Goal: Task Accomplishment & Management: Use online tool/utility

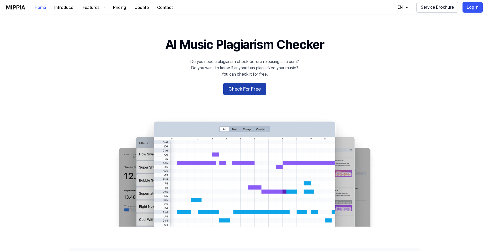
click at [247, 90] on button "Check For Free" at bounding box center [244, 89] width 43 height 13
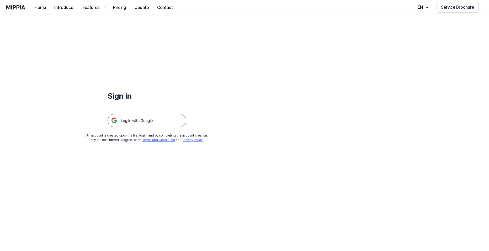
click at [119, 121] on img at bounding box center [147, 120] width 79 height 13
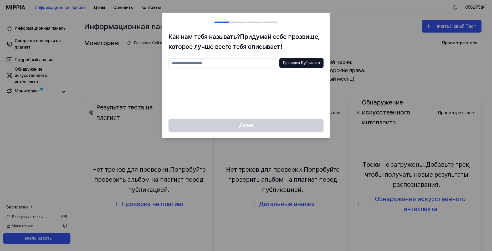
click at [223, 66] on input "text" at bounding box center [222, 63] width 109 height 11
type input "*****"
click at [269, 127] on div "Далее" at bounding box center [246, 128] width 168 height 19
click at [295, 62] on ya-tr-span "Проверка Дубликата" at bounding box center [301, 62] width 37 height 5
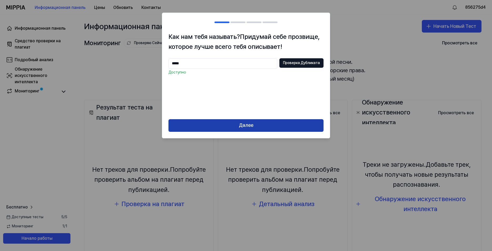
click at [267, 123] on button "Далее" at bounding box center [245, 125] width 155 height 13
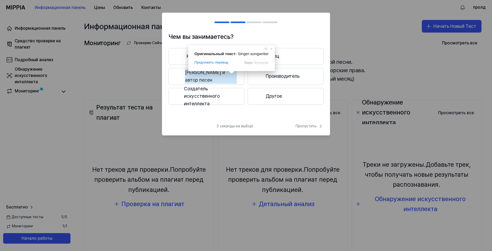
click at [236, 82] on button "Певец и автор песен" at bounding box center [206, 76] width 76 height 17
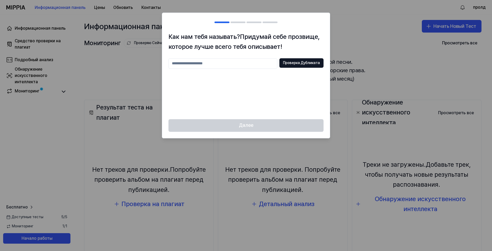
click at [186, 67] on input "text" at bounding box center [222, 63] width 109 height 11
type input "*********"
click at [302, 67] on button "Проверка Дубликата" at bounding box center [301, 62] width 44 height 9
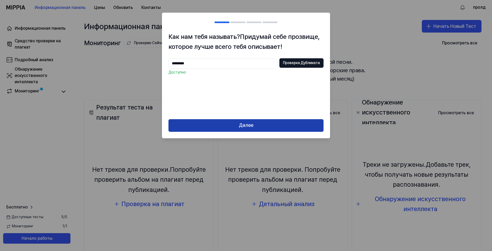
click at [251, 127] on ya-tr-span "Далее" at bounding box center [246, 126] width 14 height 8
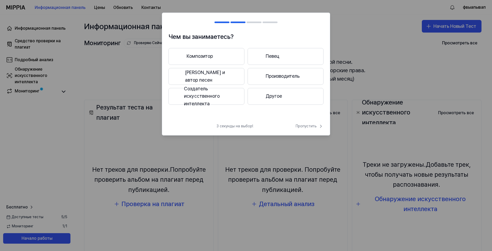
click at [235, 75] on button "Певец и автор песен" at bounding box center [206, 76] width 76 height 17
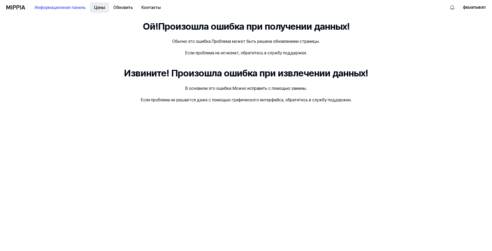
click at [101, 7] on ya-tr-span "Цены" at bounding box center [99, 7] width 11 height 6
click at [59, 7] on ya-tr-span "Информационная панель" at bounding box center [60, 7] width 51 height 6
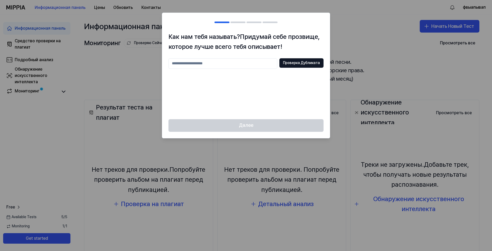
click at [367, 50] on div at bounding box center [246, 125] width 492 height 251
click at [399, 47] on div at bounding box center [246, 125] width 492 height 251
click at [278, 126] on div "Далее" at bounding box center [246, 128] width 168 height 19
click at [204, 66] on input "text" at bounding box center [222, 63] width 109 height 11
type input "******"
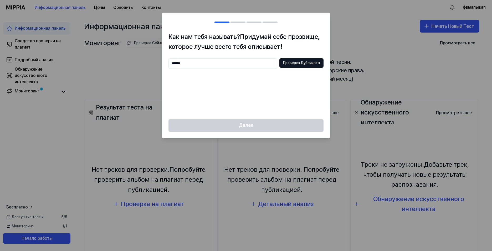
click at [246, 128] on div "Далее" at bounding box center [246, 128] width 168 height 19
click at [286, 65] on ya-tr-span "Проверка Дубликата" at bounding box center [301, 62] width 37 height 5
click at [243, 128] on ya-tr-span "Далее" at bounding box center [246, 126] width 14 height 8
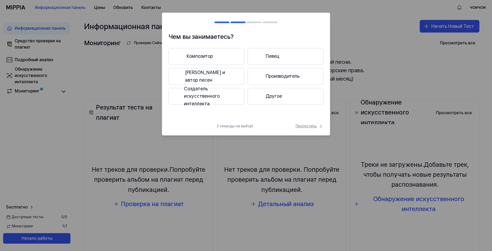
click at [304, 125] on ya-tr-span "Пропустить" at bounding box center [305, 126] width 21 height 5
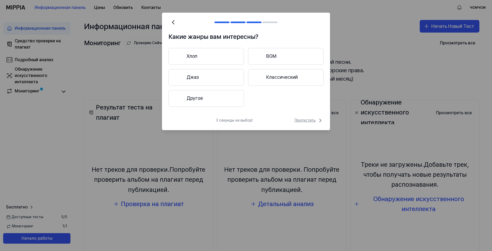
click at [307, 122] on ya-tr-span "Пропустить" at bounding box center [304, 120] width 21 height 5
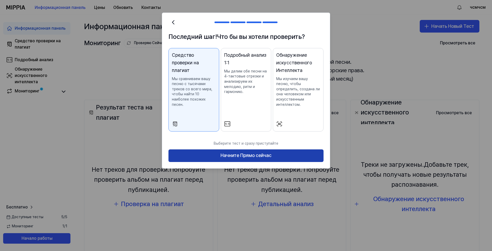
click at [207, 149] on button "Начните Прямо сейчас" at bounding box center [245, 155] width 155 height 13
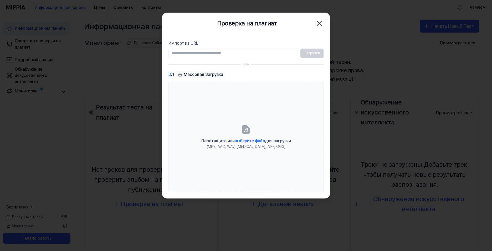
click at [189, 52] on input "Импорт из URL" at bounding box center [233, 53] width 130 height 9
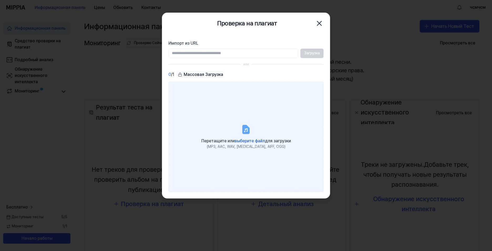
click at [239, 119] on label "Перетащите или выберите файл для загрузки (MP3, AAC, WAV, FLAC, AIFF, OGG)" at bounding box center [245, 137] width 155 height 110
click at [0, 0] on input "Перетащите или выберите файл для загрузки (MP3, AAC, WAV, FLAC, AIFF, OGG)" at bounding box center [0, 0] width 0 height 0
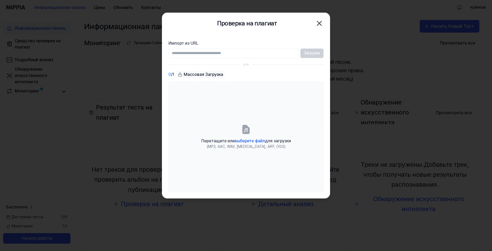
click at [320, 22] on icon "button" at bounding box center [319, 23] width 8 height 8
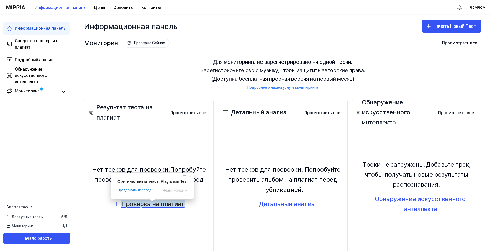
click at [150, 207] on ya-tr-span "Проверка на плагиат" at bounding box center [152, 204] width 63 height 8
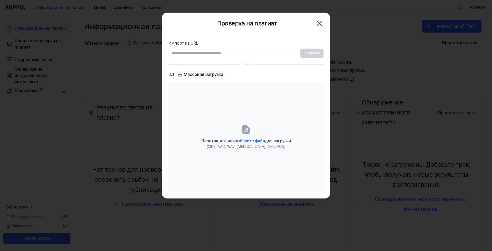
click at [184, 54] on input "Импорт из URL" at bounding box center [233, 53] width 130 height 9
click at [322, 20] on icon "button" at bounding box center [319, 23] width 8 height 8
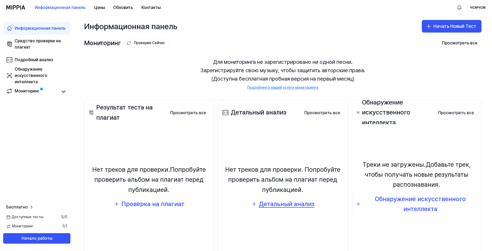
click at [298, 205] on ya-tr-span "Детальный анализ" at bounding box center [286, 204] width 55 height 8
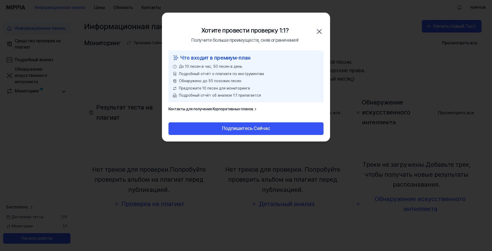
click at [323, 27] on div "Хотите провести проверку 1:1? Получите больше преимуществ, сняв ограничения! За…" at bounding box center [246, 32] width 168 height 38
click at [321, 28] on icon "button" at bounding box center [319, 31] width 8 height 8
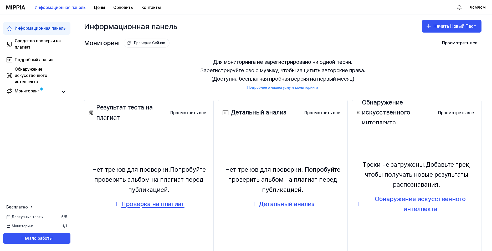
click at [159, 205] on ya-tr-span "Проверка на плагиат" at bounding box center [152, 204] width 63 height 8
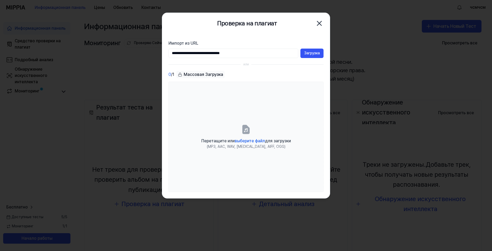
type input "**********"
click at [306, 52] on ya-tr-span "Загрузка" at bounding box center [312, 53] width 16 height 5
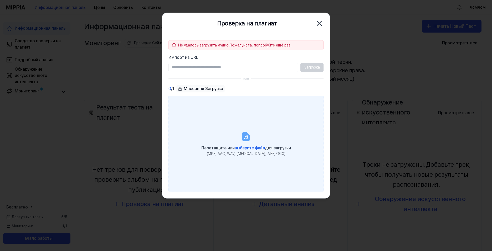
click at [253, 124] on label "Перетащите или выберите файл для загрузки (MP3, AAC, WAV, FLAC, AIFF, OGG)" at bounding box center [245, 144] width 155 height 96
click at [0, 0] on input "Перетащите или выберите файл для загрузки (MP3, AAC, WAV, FLAC, AIFF, OGG)" at bounding box center [0, 0] width 0 height 0
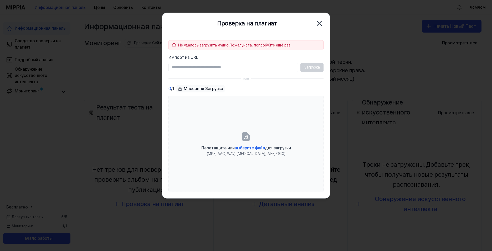
click at [312, 22] on div "Проверка на плагиат Закрыть" at bounding box center [245, 23] width 155 height 11
click at [313, 22] on div "Проверка на плагиат Закрыть" at bounding box center [245, 23] width 155 height 11
click at [319, 22] on icon "button" at bounding box center [319, 23] width 8 height 8
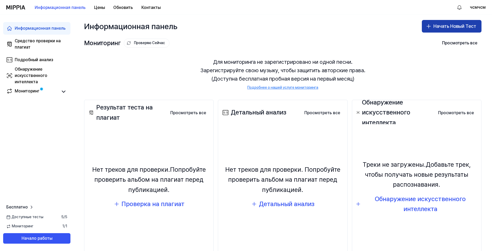
drag, startPoint x: 446, startPoint y: 26, endPoint x: 442, endPoint y: 30, distance: 5.9
click at [446, 26] on ya-tr-span "Начать Новый Тест" at bounding box center [454, 27] width 43 height 8
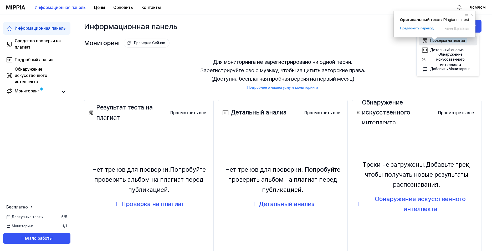
click at [434, 41] on ya-tr-span "Проверка на плагиат" at bounding box center [448, 40] width 37 height 4
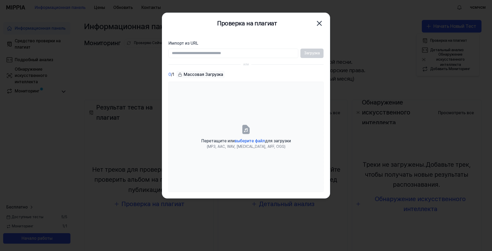
click at [320, 19] on icon "button" at bounding box center [319, 23] width 8 height 8
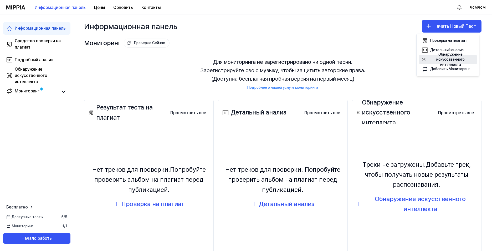
click at [446, 62] on div "Обнаружение искусственного интеллекта" at bounding box center [449, 59] width 45 height 15
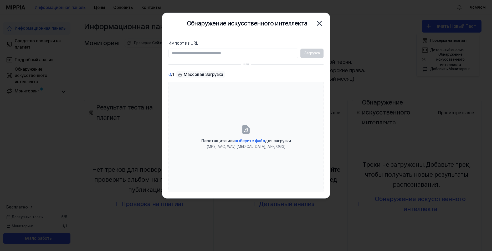
click at [322, 24] on icon "button" at bounding box center [319, 23] width 8 height 8
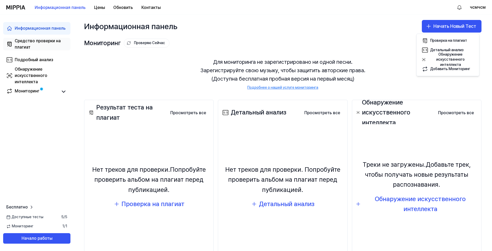
click at [42, 48] on div "Средство проверки на плагиат" at bounding box center [41, 44] width 53 height 13
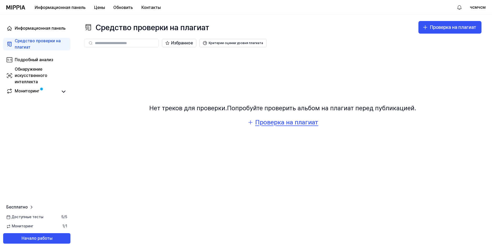
click at [272, 122] on ya-tr-span "Проверка на плагиат" at bounding box center [286, 122] width 63 height 8
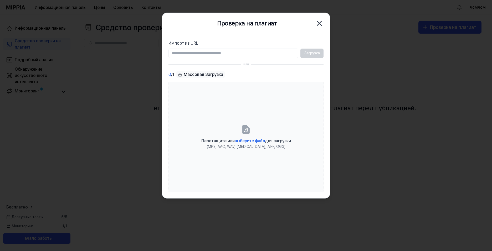
click at [322, 22] on icon "button" at bounding box center [319, 23] width 8 height 8
